Goal: Check status: Check status

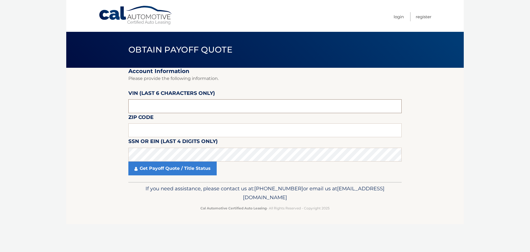
click at [158, 108] on input "text" at bounding box center [265, 106] width 274 height 14
type input "153497"
click at [148, 128] on input "text" at bounding box center [265, 130] width 274 height 14
type input "34974"
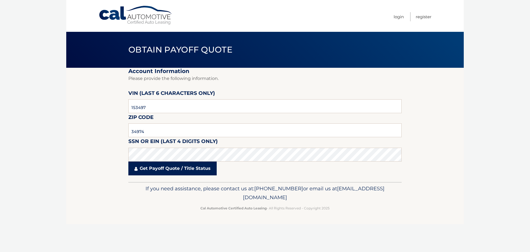
click at [168, 168] on link "Get Payoff Quote / Title Status" at bounding box center [172, 168] width 88 height 14
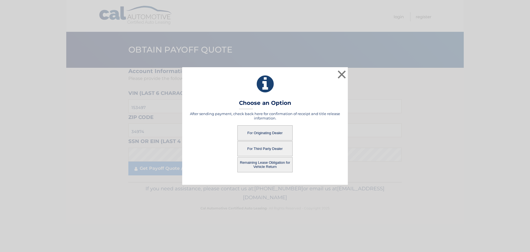
click at [267, 133] on button "For Originating Dealer" at bounding box center [265, 132] width 55 height 15
click at [262, 131] on button "For Originating Dealer" at bounding box center [265, 132] width 55 height 15
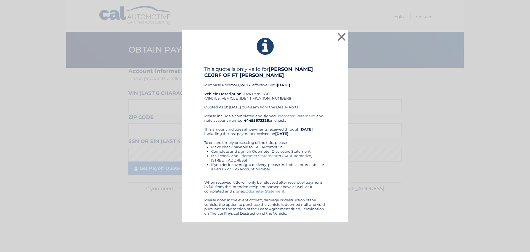
click at [279, 98] on div "This quote is only valid for [PERSON_NAME] CDJRF OF FT [PERSON_NAME] Purchase P…" at bounding box center [265, 90] width 122 height 48
click at [342, 36] on button "×" at bounding box center [342, 36] width 11 height 11
